Goal: Task Accomplishment & Management: Complete application form

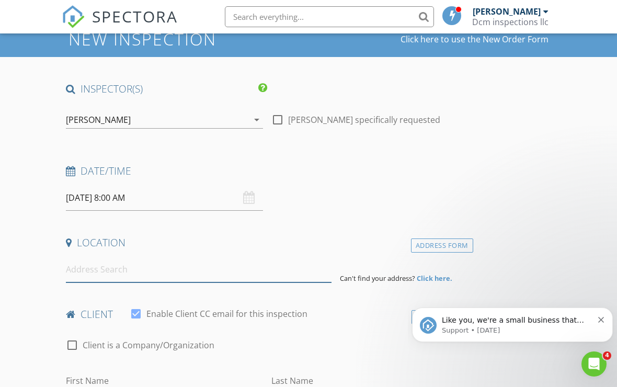
click at [119, 267] on input at bounding box center [199, 270] width 266 height 26
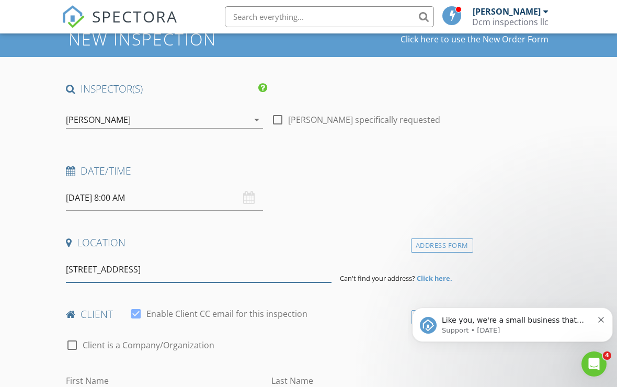
click at [153, 268] on input "[STREET_ADDRESS]" at bounding box center [199, 270] width 266 height 26
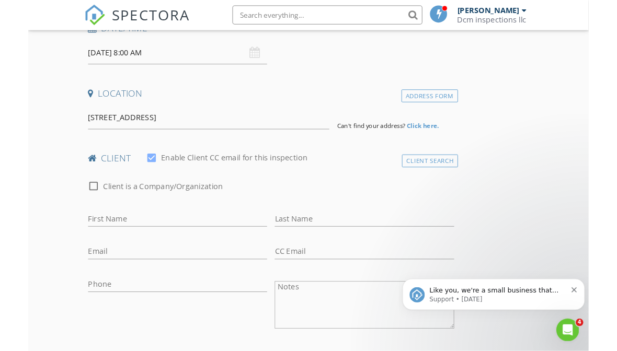
scroll to position [171, 0]
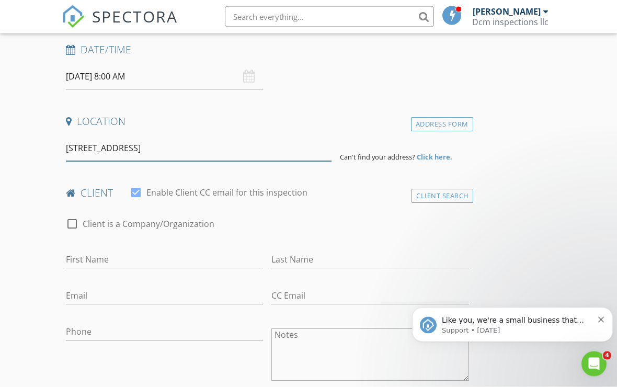
click at [167, 145] on input "[STREET_ADDRESS]" at bounding box center [199, 149] width 266 height 26
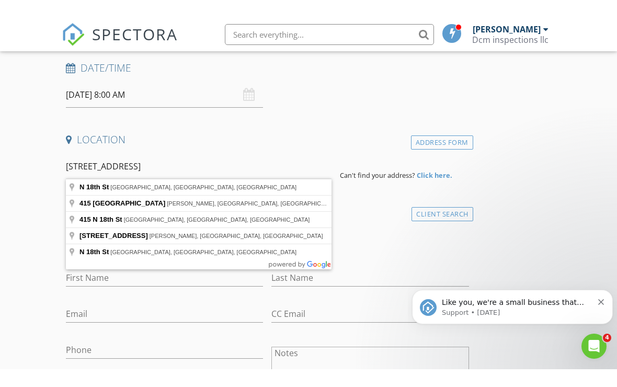
scroll to position [171, 0]
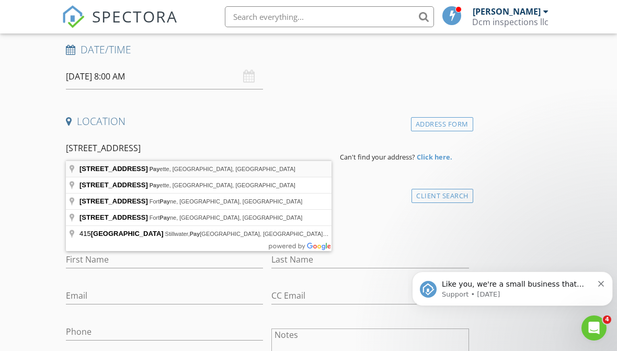
type input "[STREET_ADDRESS][PERSON_NAME]"
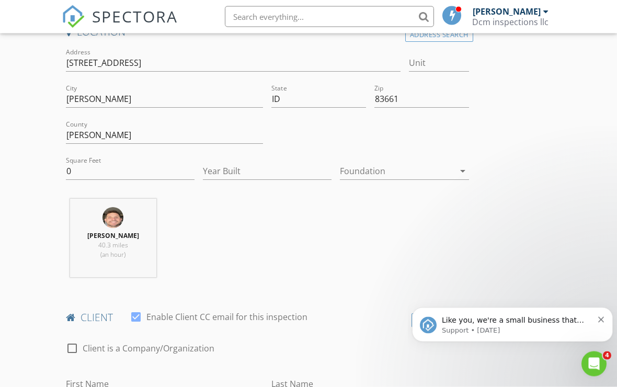
scroll to position [261, 0]
click at [80, 176] on input "0" at bounding box center [130, 171] width 129 height 17
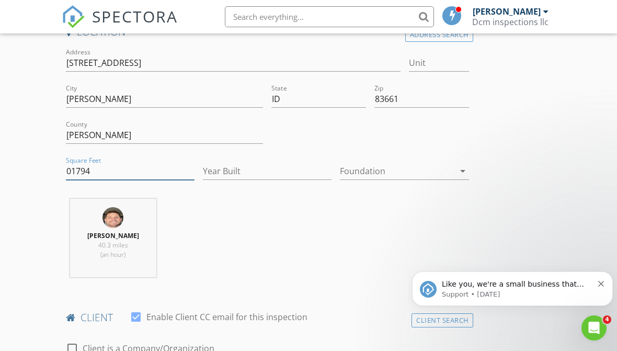
click at [72, 167] on input "01794" at bounding box center [130, 171] width 129 height 17
type input "1794"
click at [253, 169] on input "Year Built" at bounding box center [267, 171] width 129 height 17
type input "2025"
click at [387, 167] on div at bounding box center [397, 171] width 114 height 17
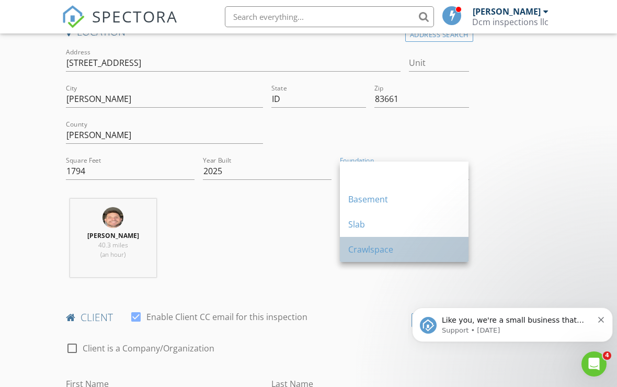
click at [373, 247] on div "Crawlspace" at bounding box center [404, 249] width 112 height 13
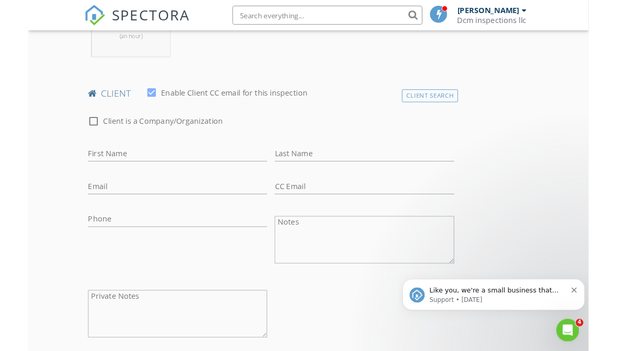
scroll to position [478, 0]
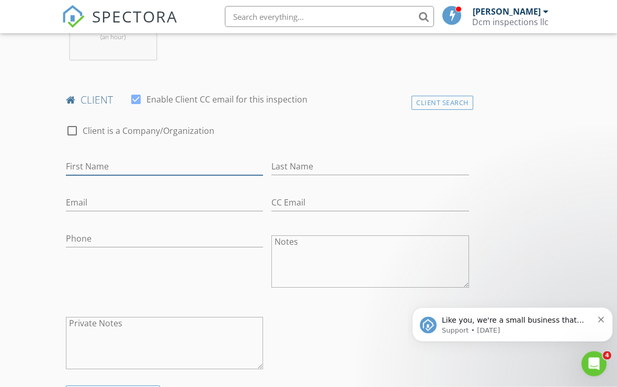
click at [105, 164] on input "First Name" at bounding box center [164, 166] width 197 height 17
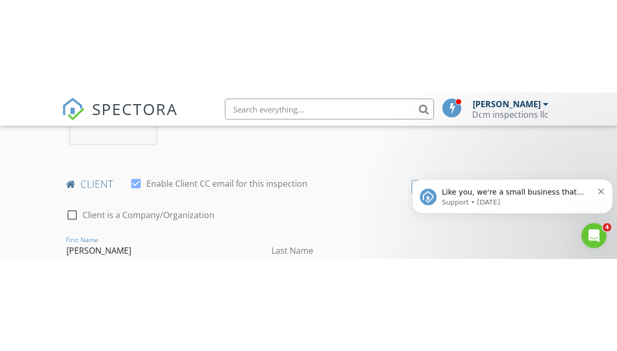
scroll to position [487, 0]
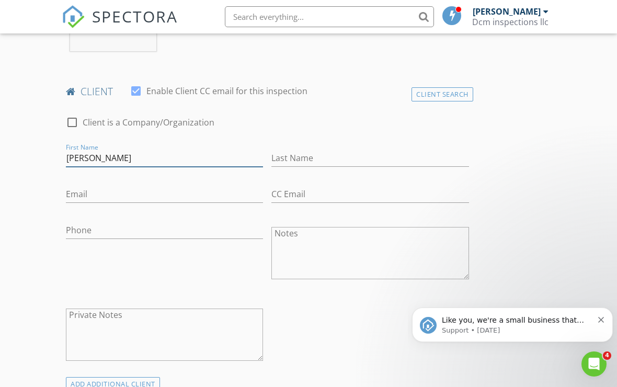
type input "[PERSON_NAME]"
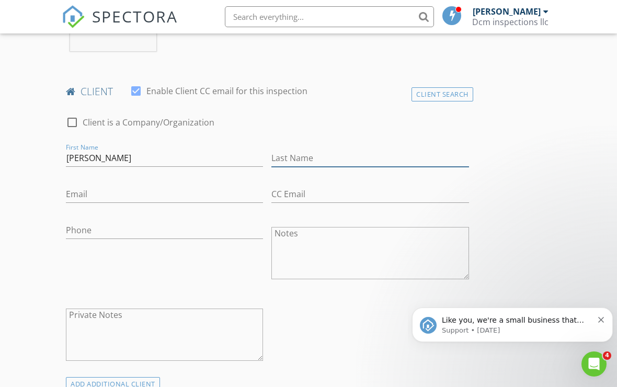
click at [303, 152] on input "Last Name" at bounding box center [369, 157] width 197 height 17
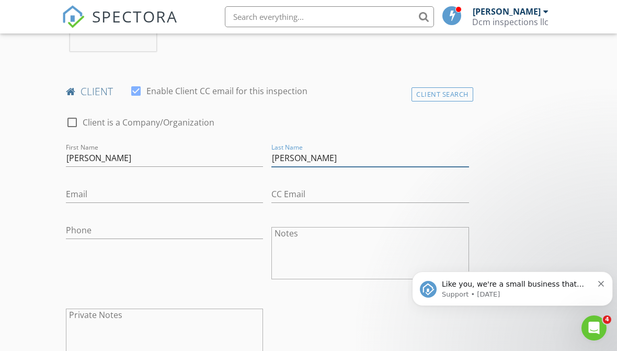
type input "[PERSON_NAME]"
click at [126, 192] on input "Email" at bounding box center [164, 194] width 197 height 17
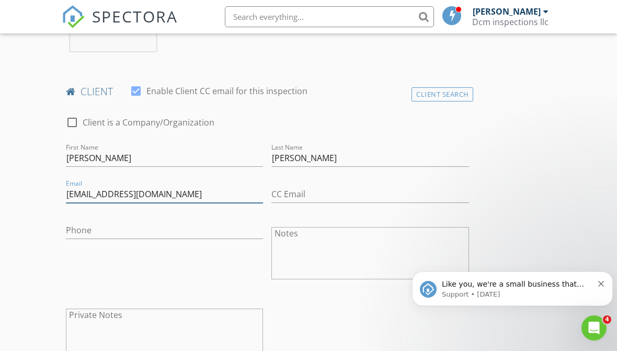
type input "Megandroesch@hotmail.com"
click at [309, 192] on input "CC Email" at bounding box center [369, 194] width 197 height 17
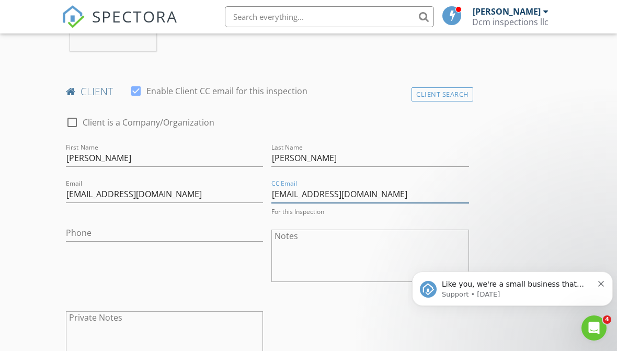
type input "[EMAIL_ADDRESS][DOMAIN_NAME]"
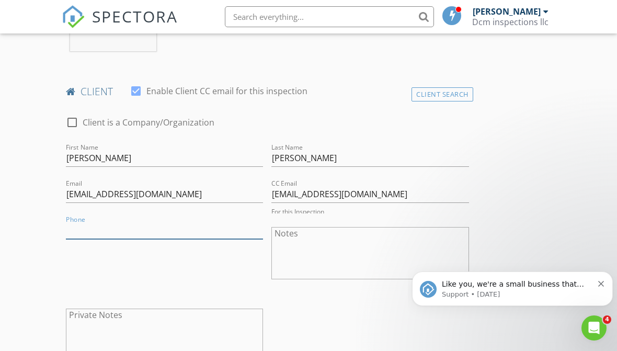
click at [124, 231] on input "Phone" at bounding box center [164, 230] width 197 height 17
type input "[PHONE_NUMBER]"
click at [298, 243] on textarea "Notes" at bounding box center [369, 253] width 197 height 52
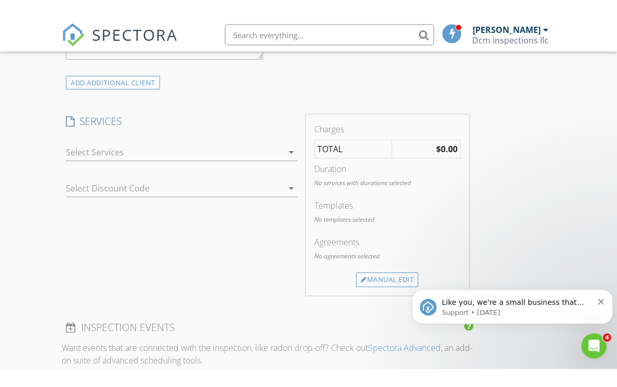
scroll to position [763, 0]
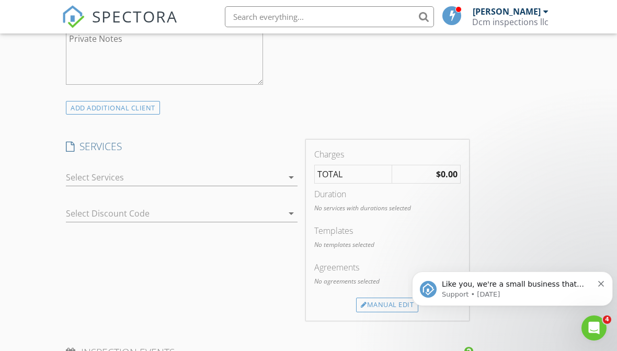
type textarea "Please call [DATE] to make payment over the phone"
click at [269, 175] on div at bounding box center [174, 177] width 217 height 17
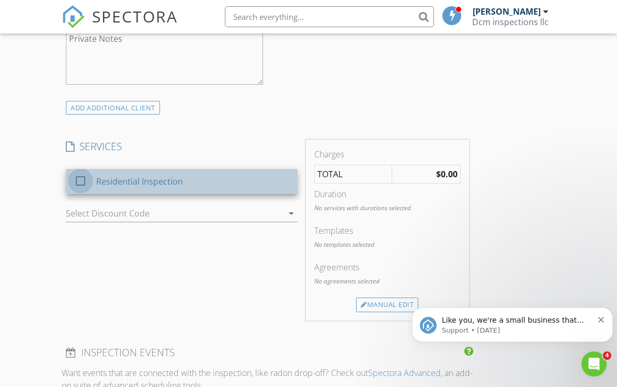
click at [82, 177] on div at bounding box center [81, 181] width 18 height 18
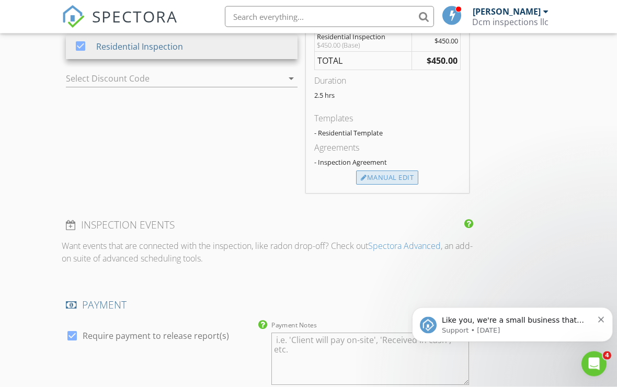
scroll to position [897, 0]
click at [390, 176] on div "Manual Edit" at bounding box center [387, 177] width 62 height 15
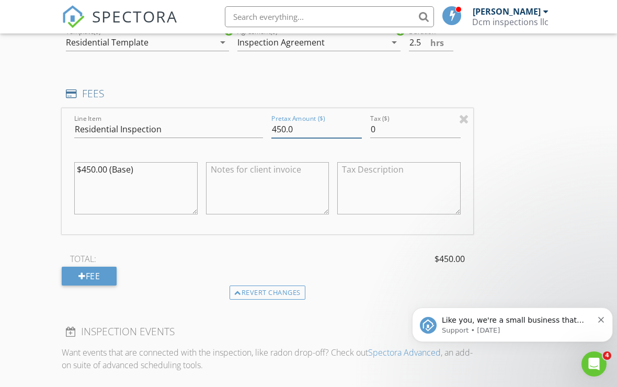
click at [285, 126] on input "450.0" at bounding box center [316, 129] width 90 height 17
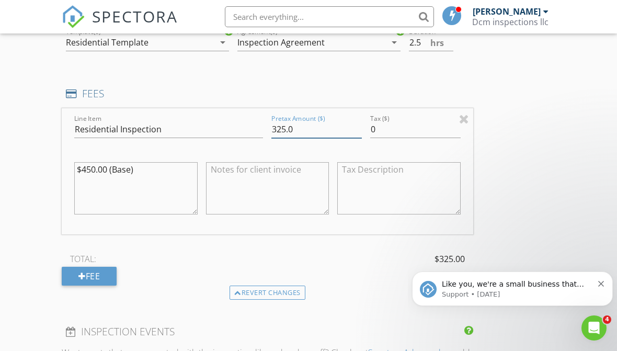
type input "325.0"
click at [497, 180] on div "INSPECTOR(S) check_box Dave Martin PRIMARY Dave Martin arrow_drop_down check_bo…" at bounding box center [308, 149] width 493 height 1828
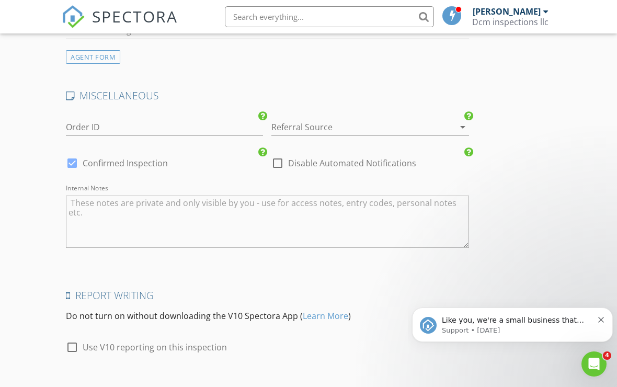
scroll to position [1593, 0]
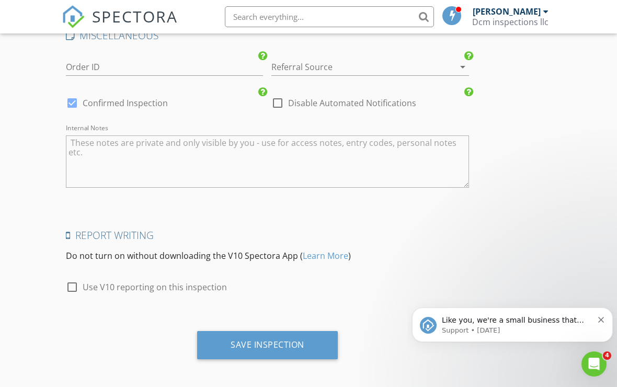
click at [603, 321] on icon "Dismiss notification" at bounding box center [601, 320] width 6 height 6
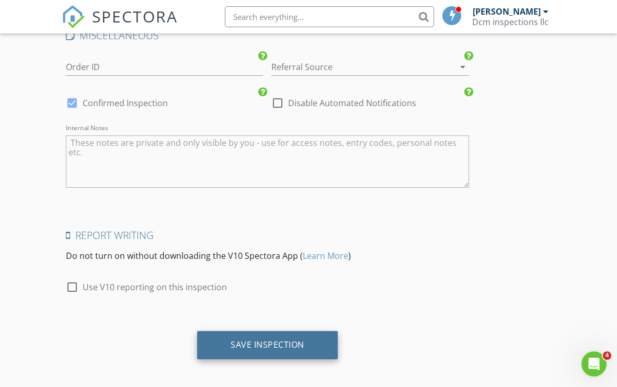
click at [201, 337] on div "Save Inspection" at bounding box center [267, 345] width 141 height 28
